Goal: Navigation & Orientation: Find specific page/section

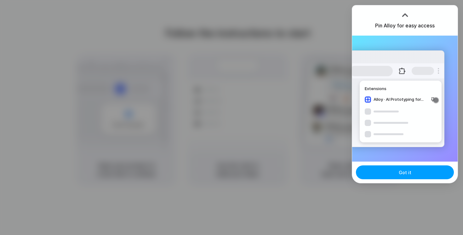
click at [405, 176] on span "Got it" at bounding box center [405, 172] width 13 height 7
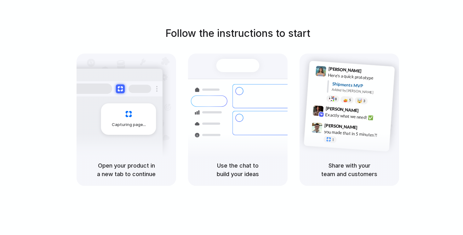
click at [217, 118] on div at bounding box center [209, 123] width 37 height 11
click at [113, 164] on h5 "Open your product in a new tab to continue" at bounding box center [126, 169] width 84 height 17
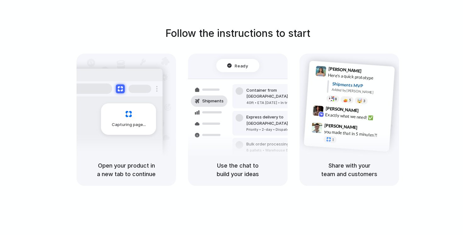
click at [343, 83] on div "Shipments MVP" at bounding box center [361, 85] width 58 height 10
click at [232, 118] on div at bounding box center [232, 118] width 0 height 0
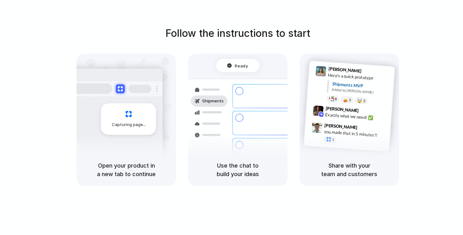
click at [232, 118] on div at bounding box center [232, 118] width 0 height 0
